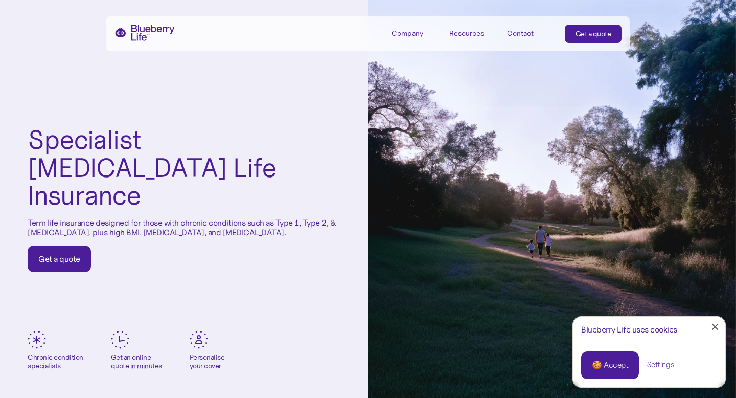
click at [571, 38] on link "Get a quote" at bounding box center [593, 34] width 57 height 18
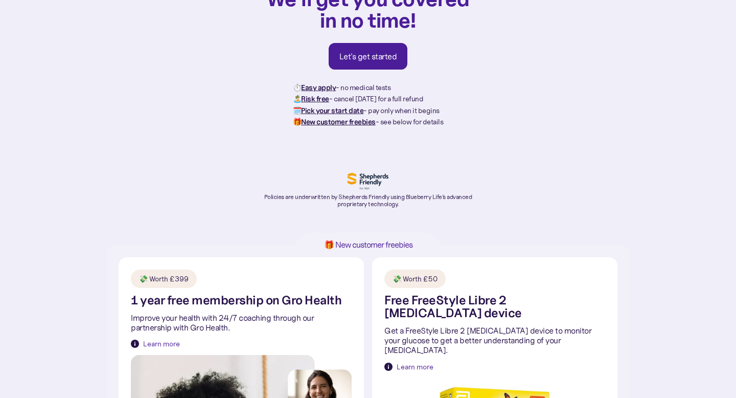
scroll to position [90, 0]
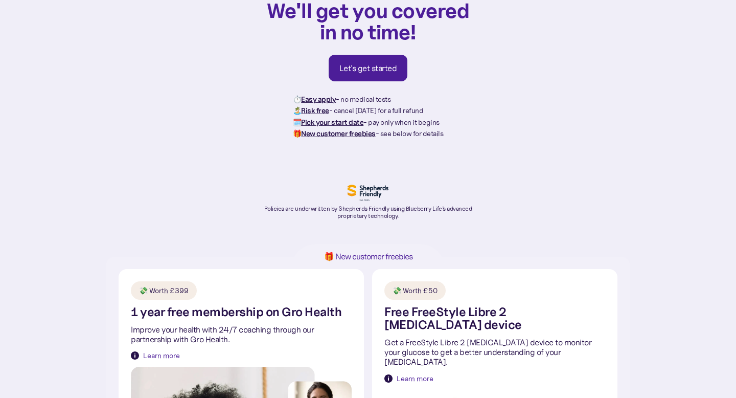
click at [373, 56] on link "Let's get started" at bounding box center [368, 68] width 79 height 27
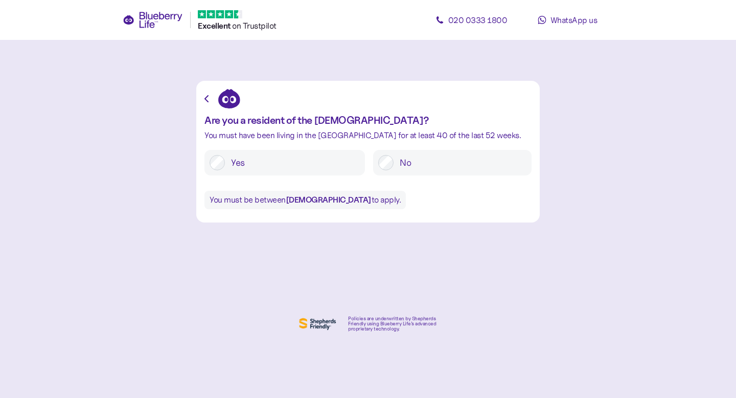
click at [299, 166] on label "Yes" at bounding box center [292, 162] width 135 height 15
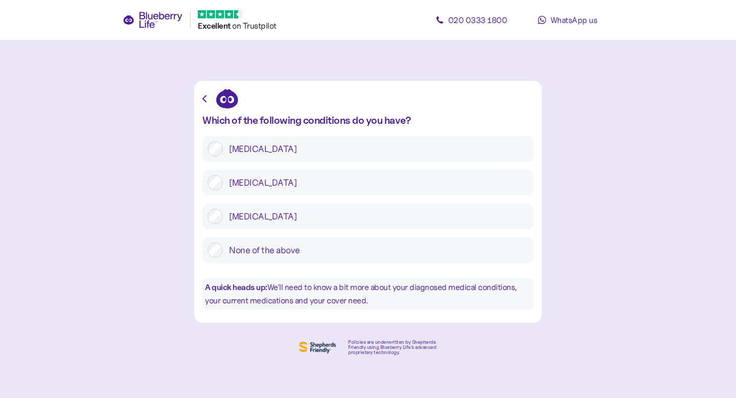
click at [254, 180] on label "Type 2 diabetes" at bounding box center [376, 182] width 306 height 15
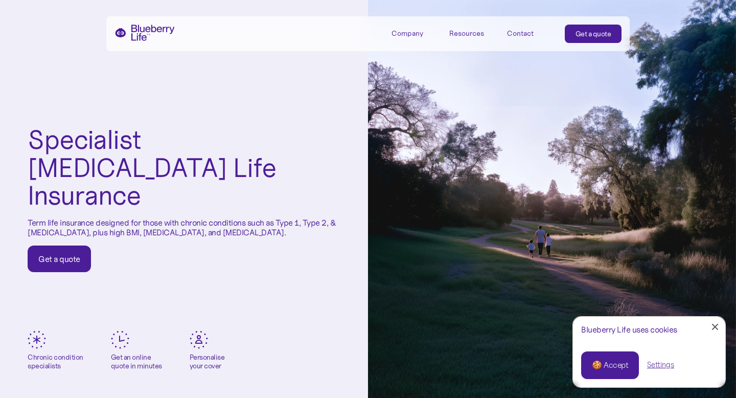
click at [579, 35] on div "Get a quote" at bounding box center [594, 34] width 36 height 10
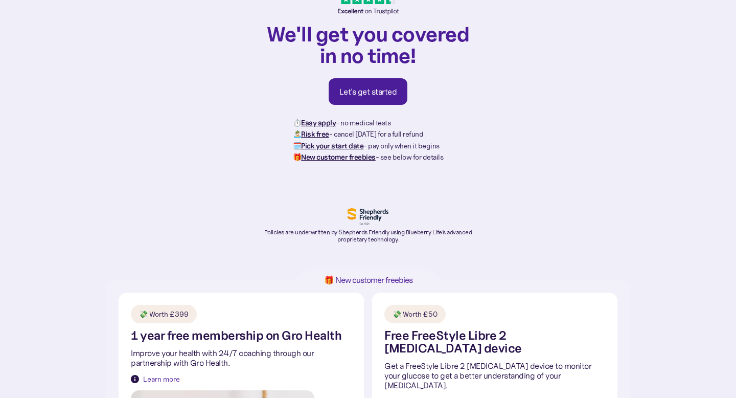
scroll to position [61, 0]
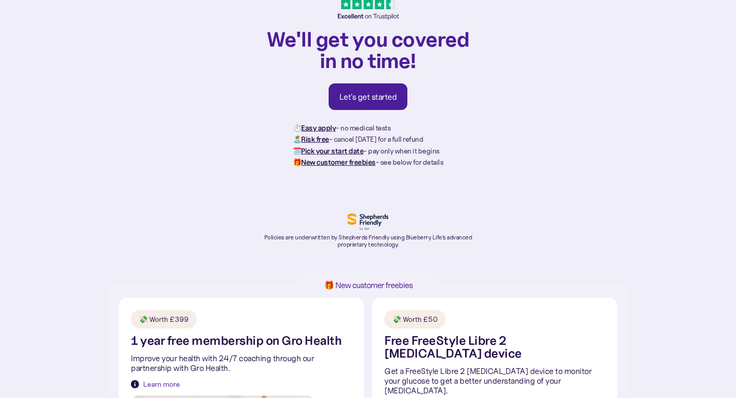
click at [377, 107] on link "Let's get started" at bounding box center [368, 96] width 79 height 27
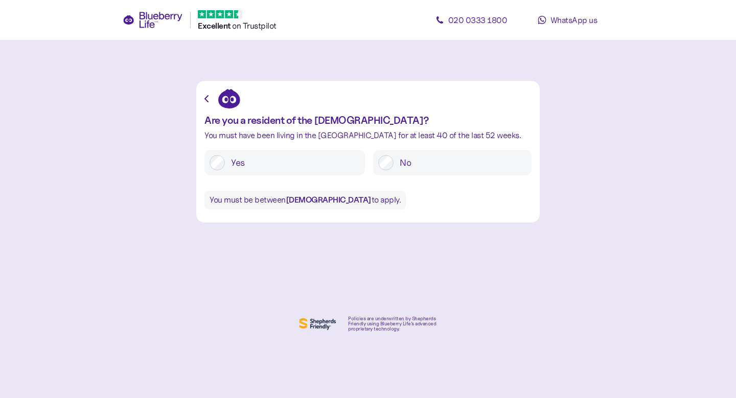
click at [397, 162] on label "No" at bounding box center [460, 162] width 133 height 15
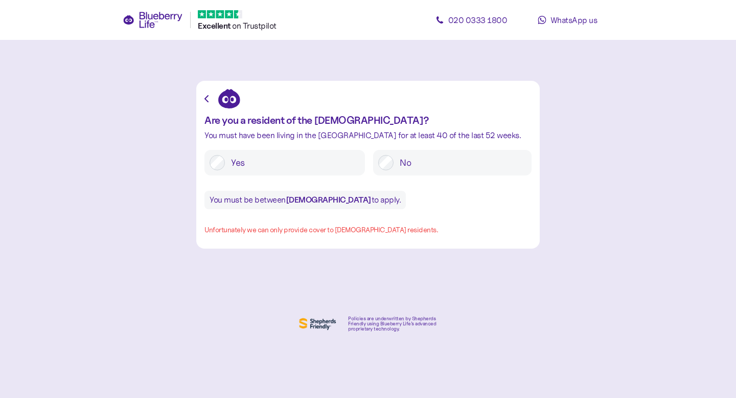
click at [277, 166] on label "Yes" at bounding box center [292, 162] width 135 height 15
